Goal: Contribute content

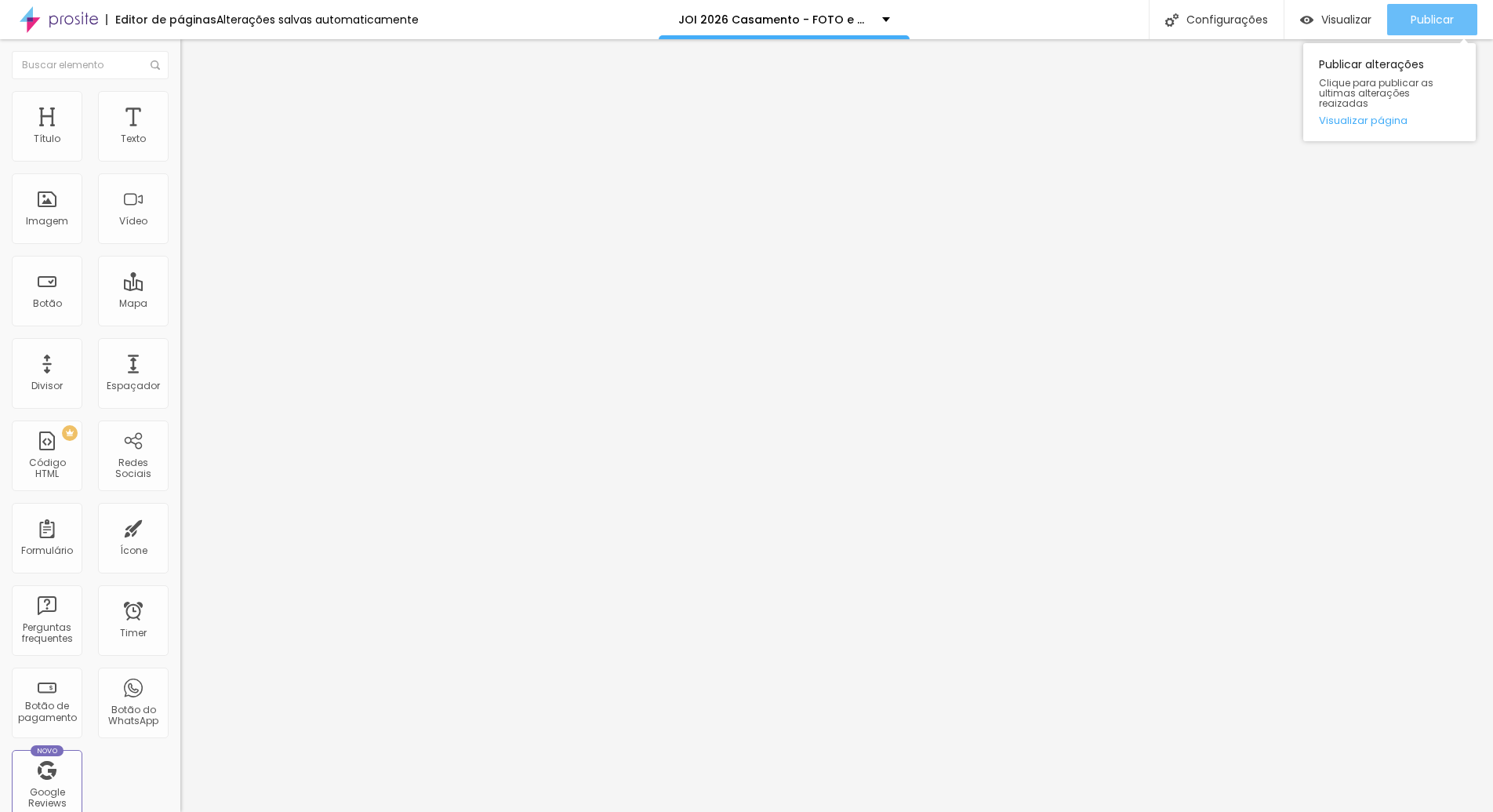
click at [1416, 19] on span "Publicar" at bounding box center [1432, 19] width 43 height 12
click at [1423, 23] on span "Publicar" at bounding box center [1432, 19] width 43 height 12
click at [1441, 19] on span "Publicar" at bounding box center [1432, 19] width 43 height 12
click at [1417, 25] on span "Publicar" at bounding box center [1432, 19] width 43 height 12
click at [1323, 22] on span "Visualizar" at bounding box center [1346, 19] width 50 height 12
